Goal: Task Accomplishment & Management: Manage account settings

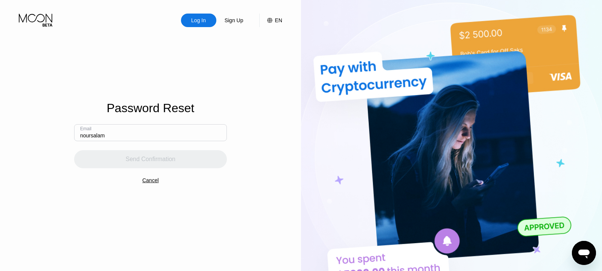
click at [168, 126] on input "noursalam" at bounding box center [150, 132] width 153 height 17
click at [164, 126] on input "noursalam" at bounding box center [150, 132] width 153 height 17
click at [131, 135] on input "noursalam" at bounding box center [150, 132] width 153 height 17
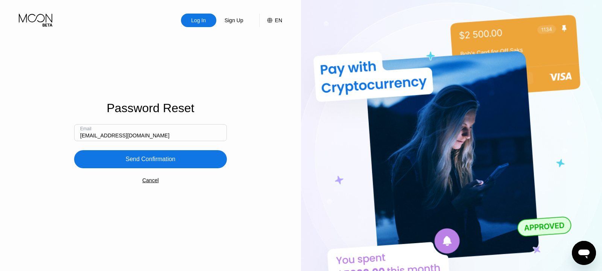
type input "[EMAIL_ADDRESS][DOMAIN_NAME]"
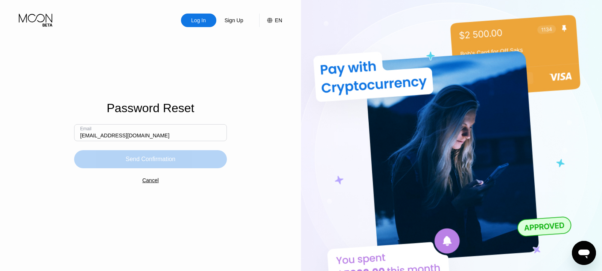
click at [169, 165] on div "Send Confirmation" at bounding box center [150, 159] width 153 height 18
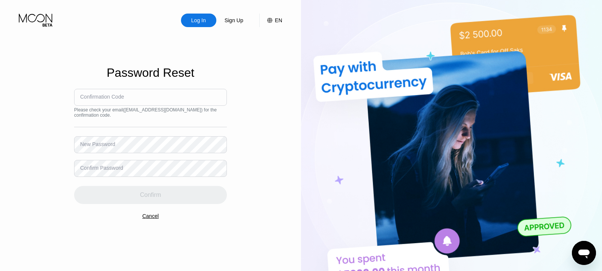
click at [148, 216] on div "Cancel" at bounding box center [150, 216] width 17 height 6
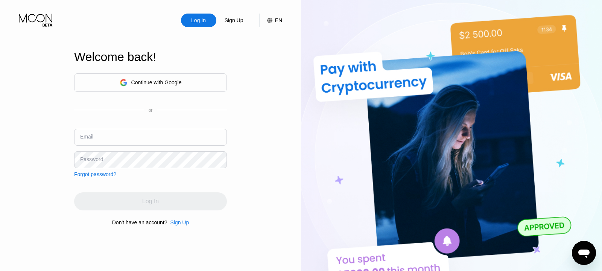
click at [135, 138] on input "text" at bounding box center [150, 137] width 153 height 17
type input "[EMAIL_ADDRESS][DOMAIN_NAME]"
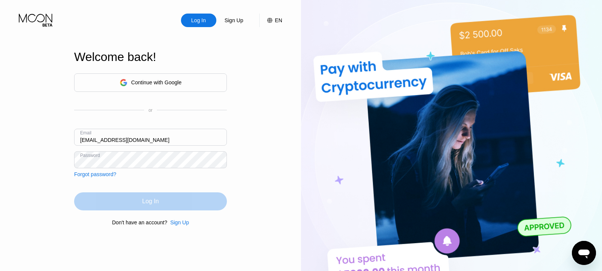
click at [160, 207] on div "Log In" at bounding box center [150, 201] width 153 height 18
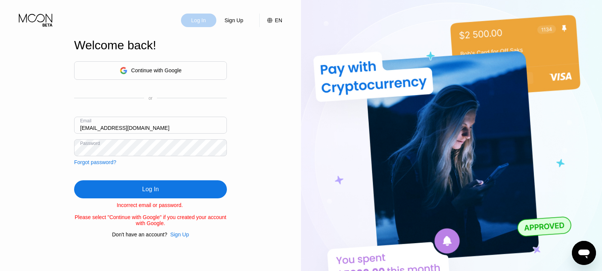
click at [203, 21] on div "Log In" at bounding box center [198, 21] width 16 height 8
